Goal: Transaction & Acquisition: Purchase product/service

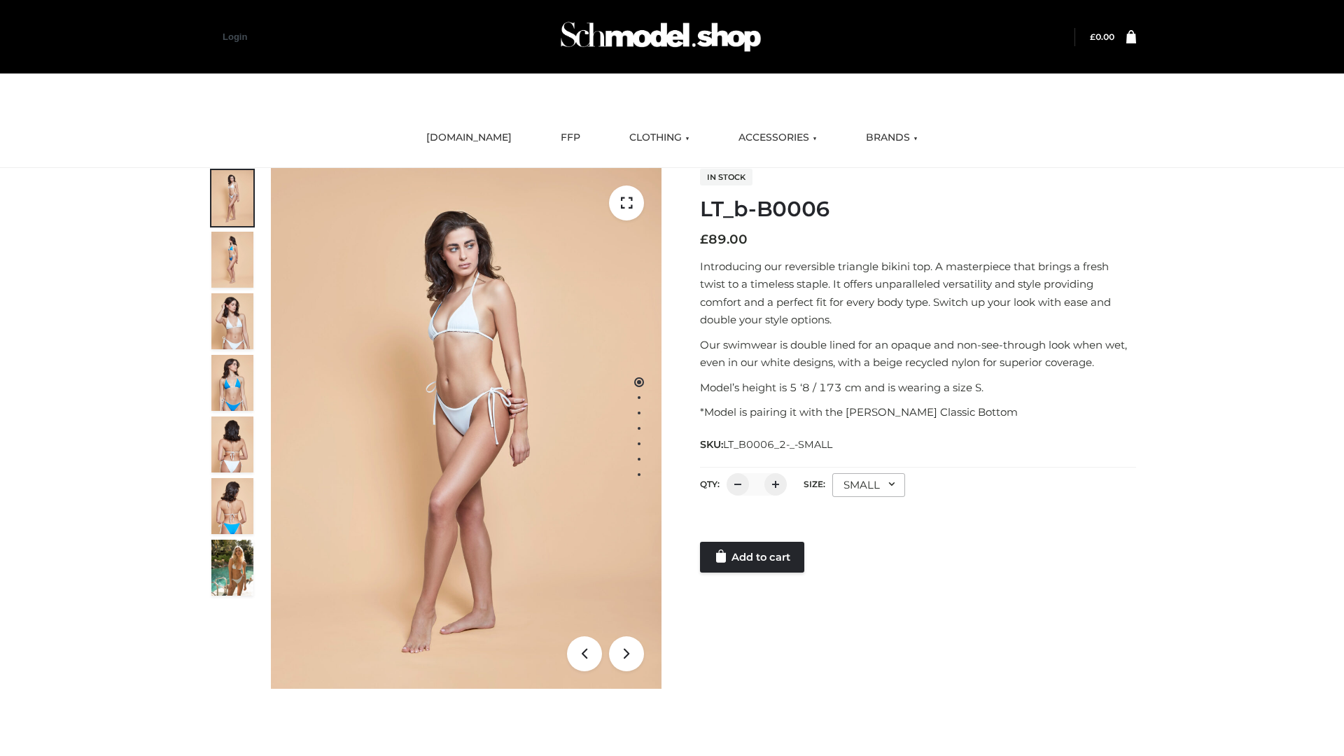
click at [753, 557] on link "Add to cart" at bounding box center [752, 557] width 104 height 31
